Goal: Ask a question

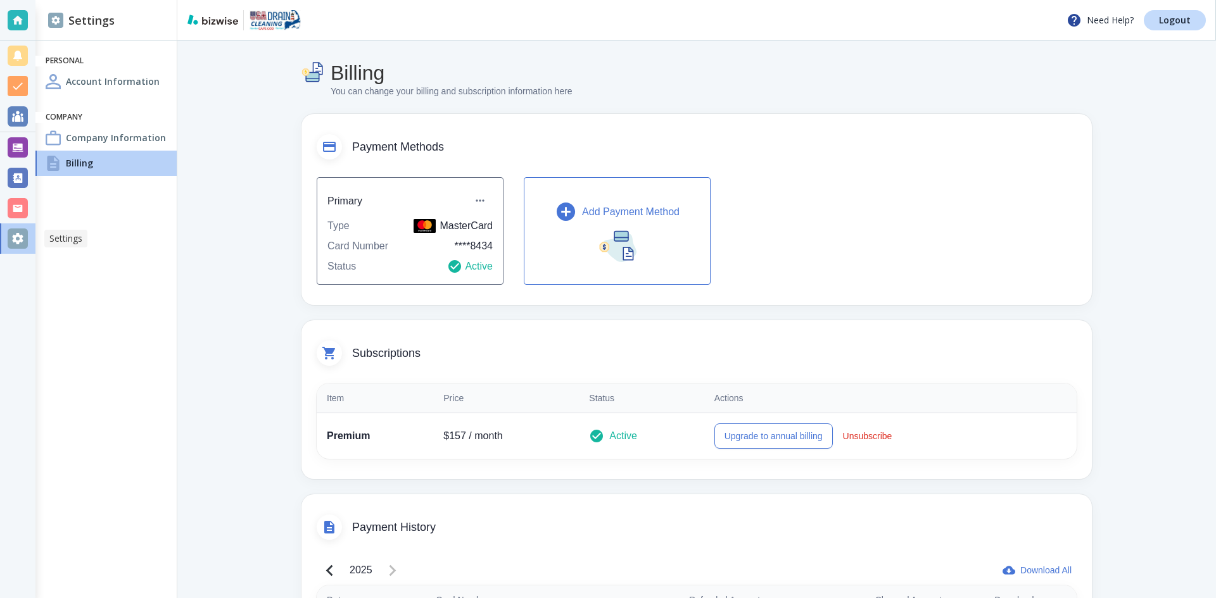
click at [23, 233] on div at bounding box center [18, 239] width 20 height 20
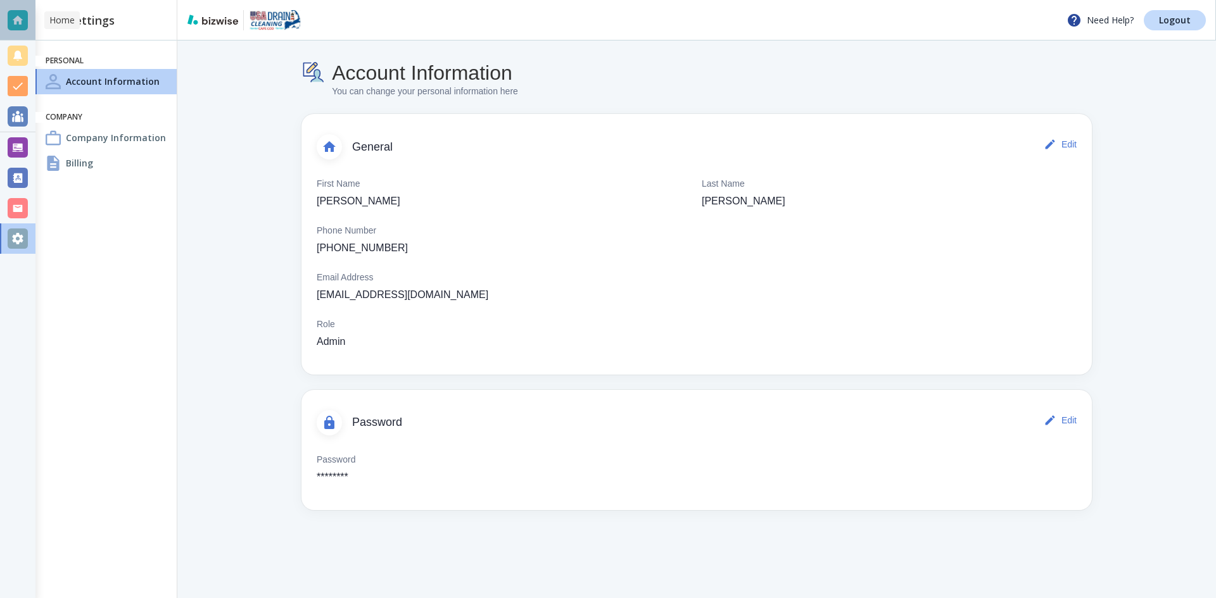
click at [13, 18] on div at bounding box center [18, 20] width 20 height 20
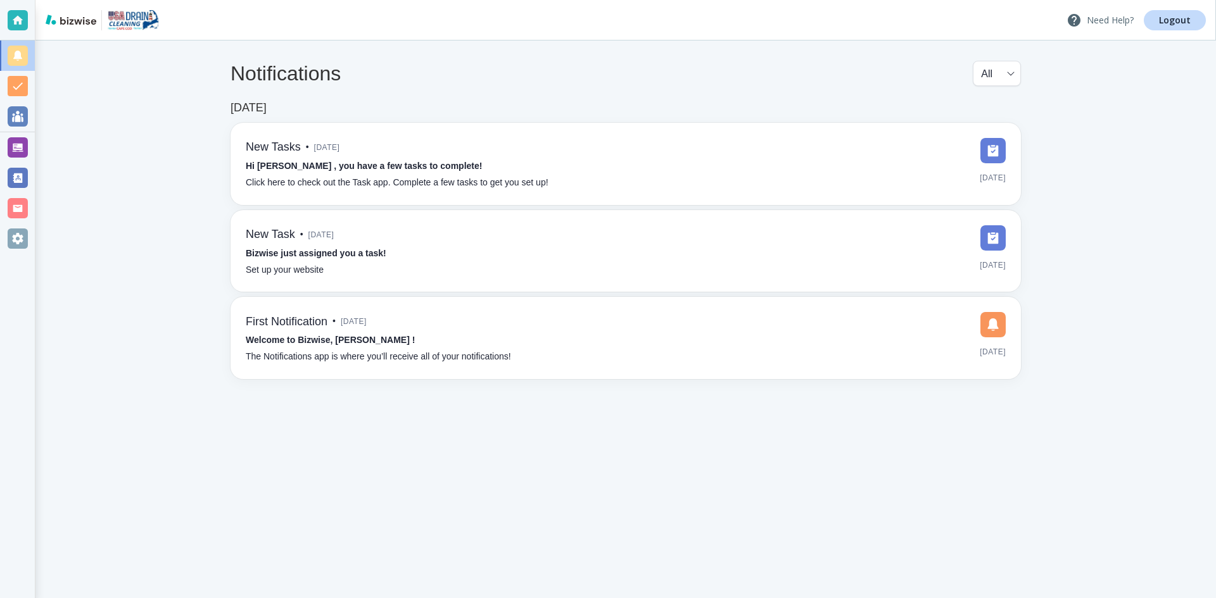
click at [1101, 20] on p "Need Help?" at bounding box center [1099, 20] width 67 height 15
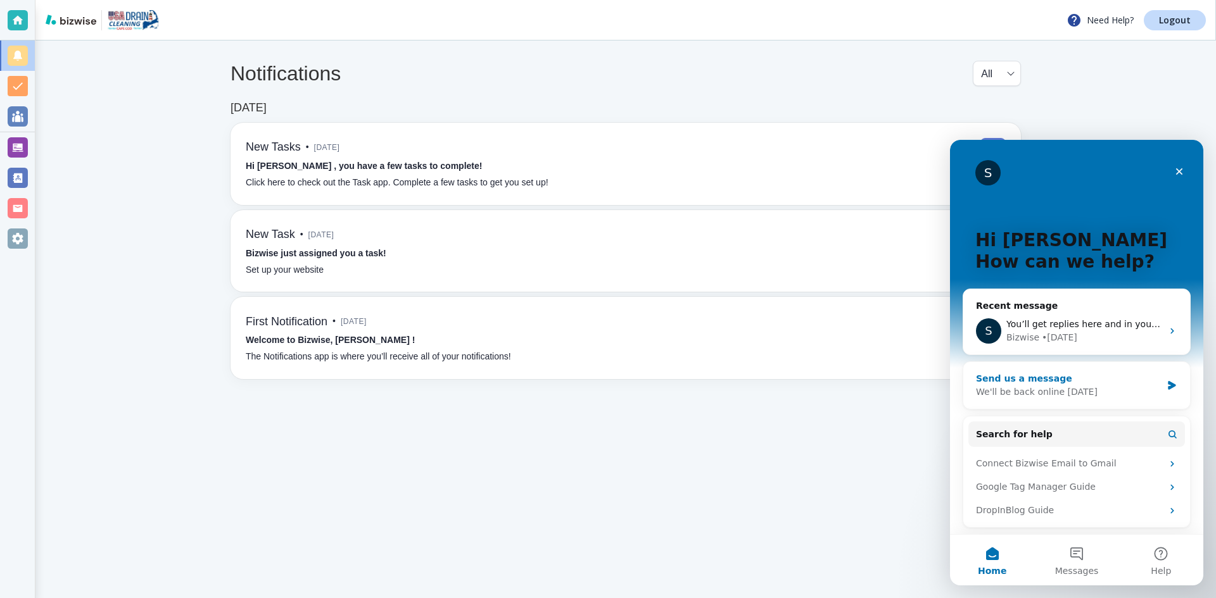
click at [1176, 391] on div "Send us a message We'll be back online [DATE]" at bounding box center [1076, 385] width 227 height 47
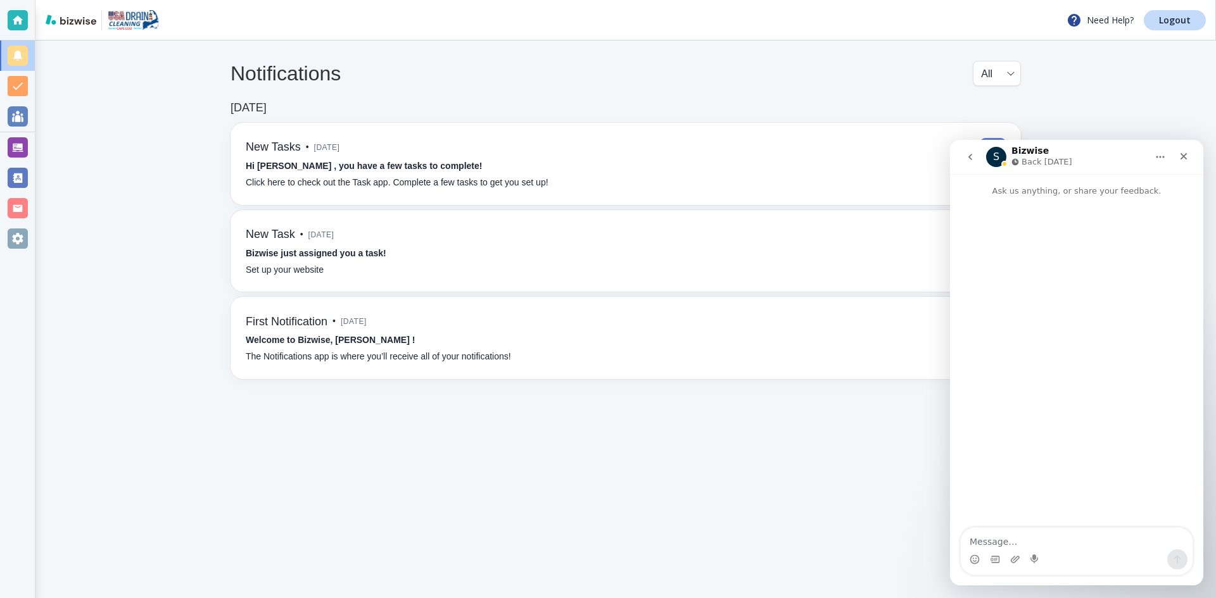
click at [1024, 539] on textarea "Message…" at bounding box center [1077, 539] width 232 height 22
type textarea "Still waiting for a phone number..."
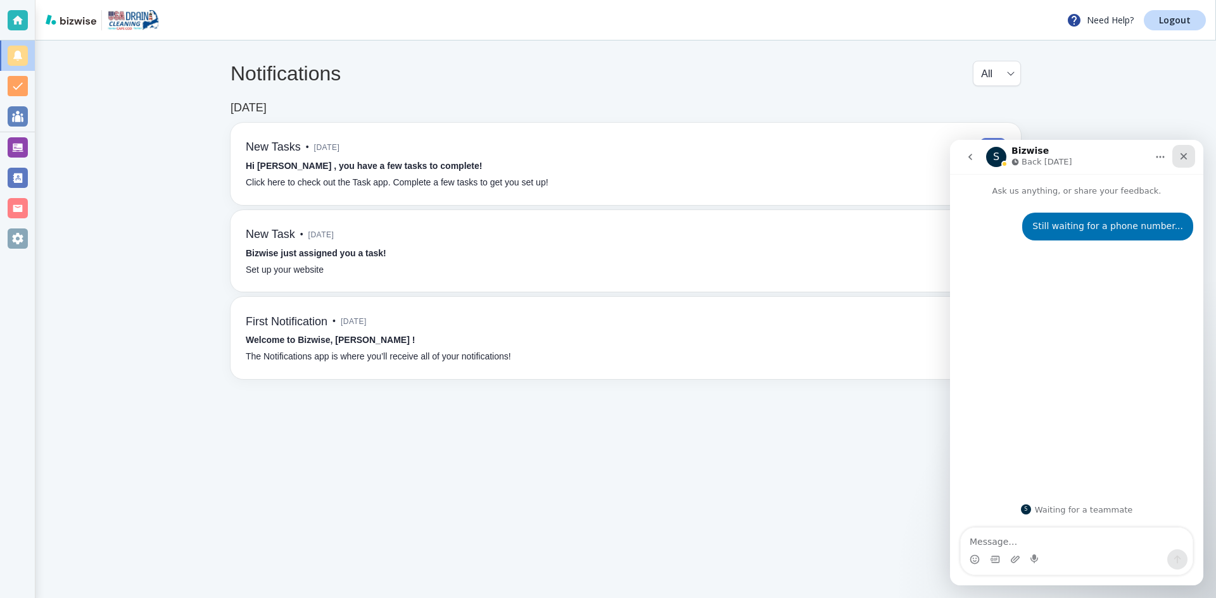
click at [1189, 157] on div "Close" at bounding box center [1183, 156] width 23 height 23
